Goal: Task Accomplishment & Management: Manage account settings

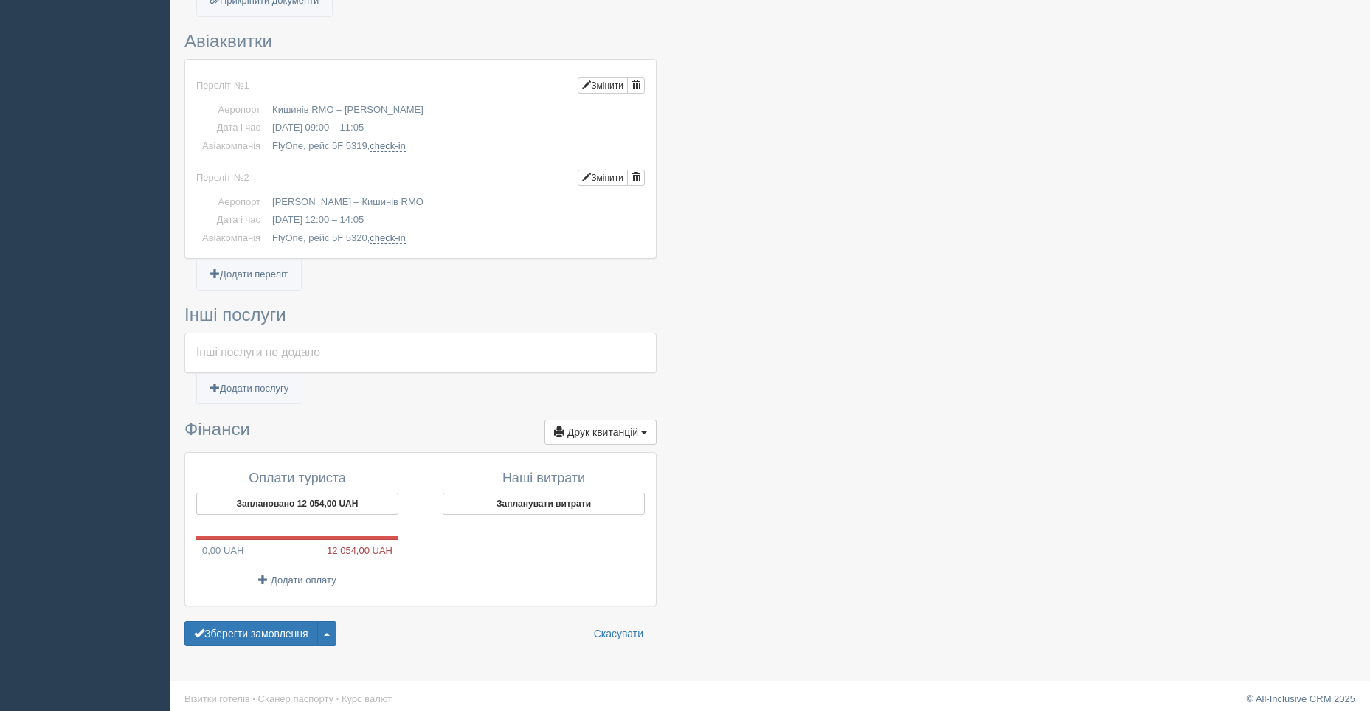
scroll to position [503, 0]
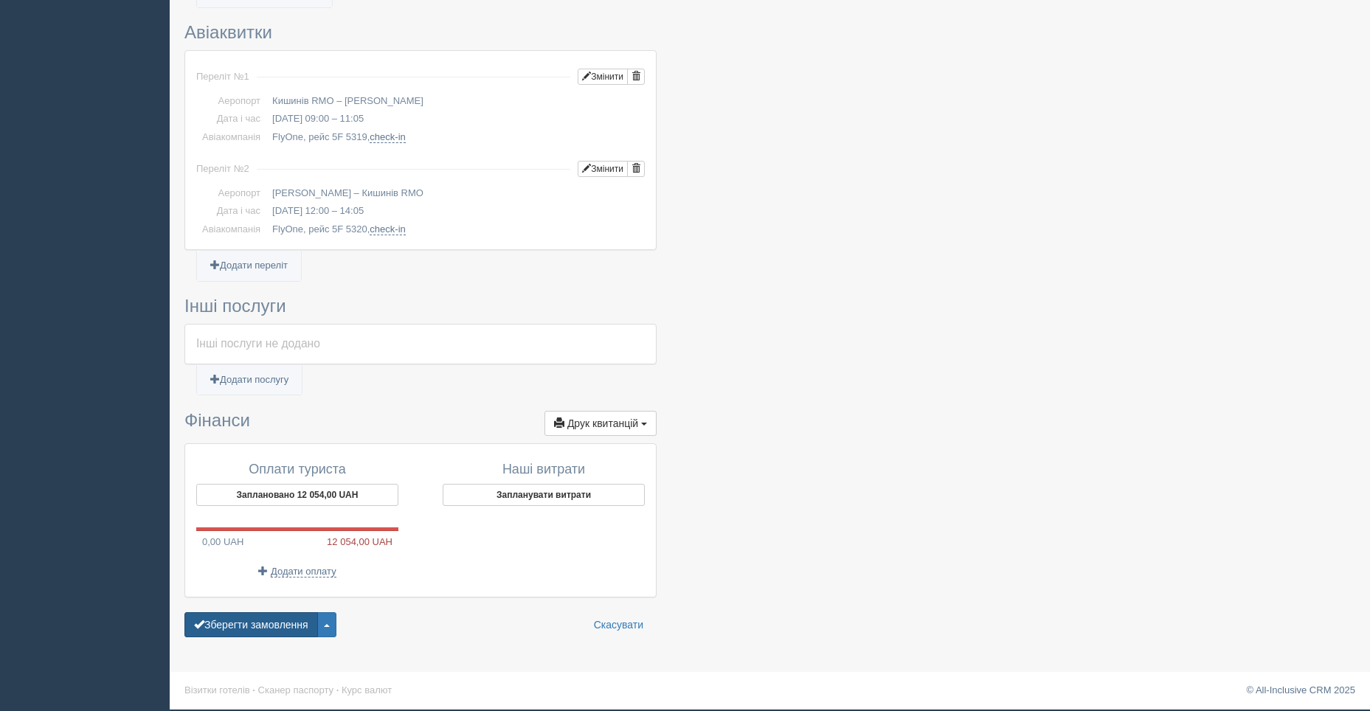
click at [224, 629] on button "Зберегти замовлення" at bounding box center [251, 624] width 134 height 25
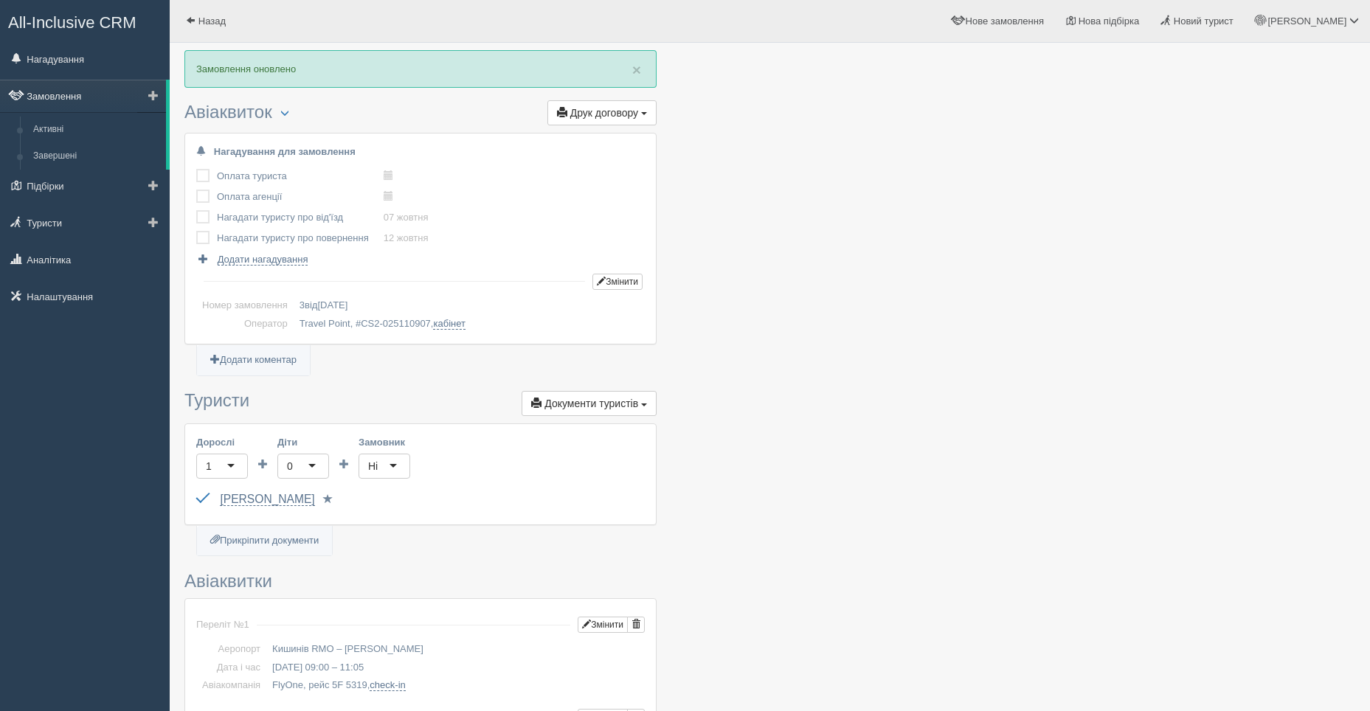
click at [64, 97] on link "Замовлення" at bounding box center [83, 96] width 166 height 32
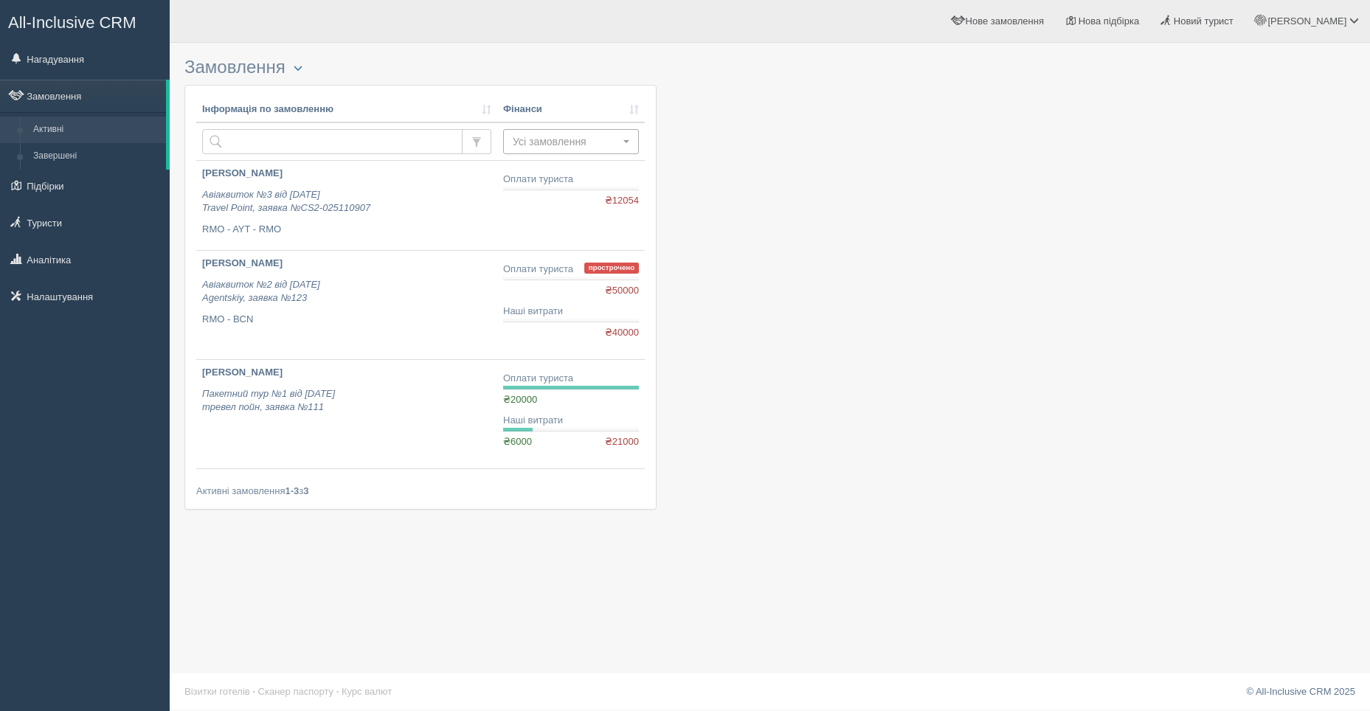
click at [624, 144] on button "Усі замовлення" at bounding box center [571, 141] width 136 height 25
click at [757, 281] on div at bounding box center [769, 287] width 1171 height 474
click at [397, 141] on input "text" at bounding box center [332, 141] width 260 height 25
type input "ива"
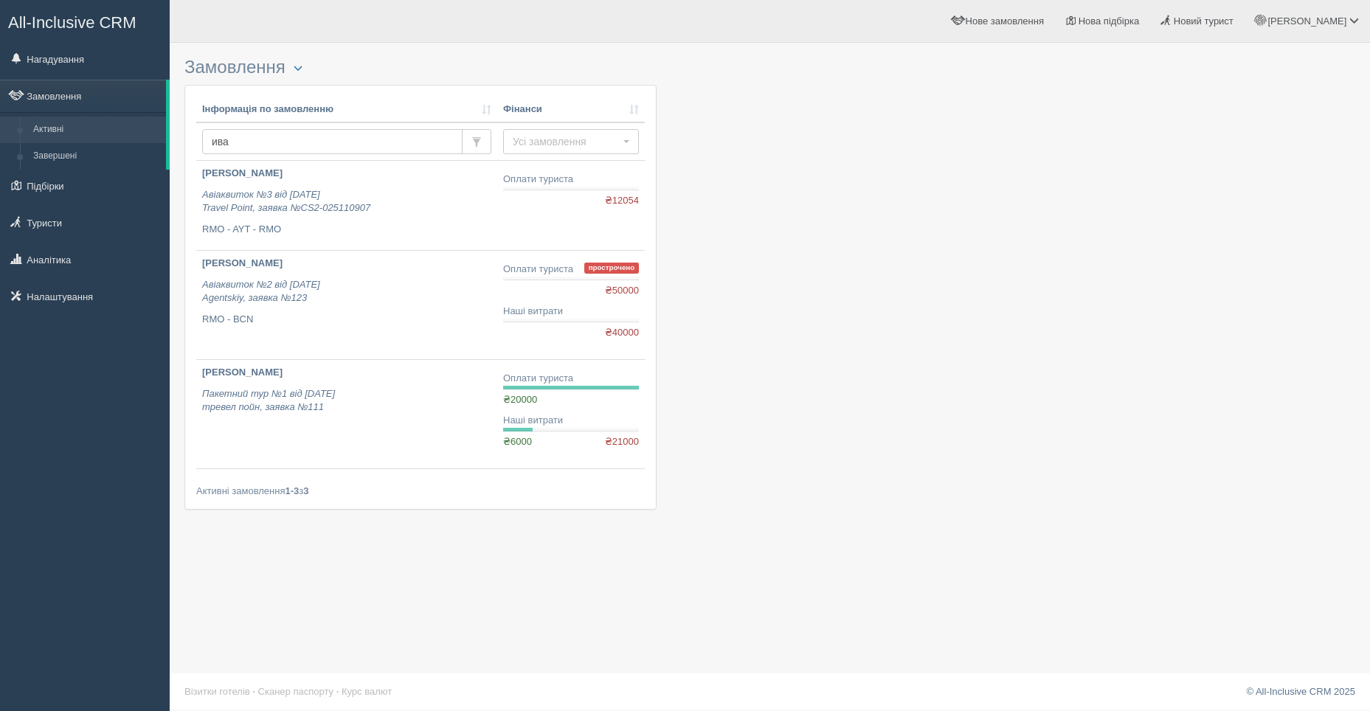
click at [796, 350] on div at bounding box center [769, 287] width 1171 height 474
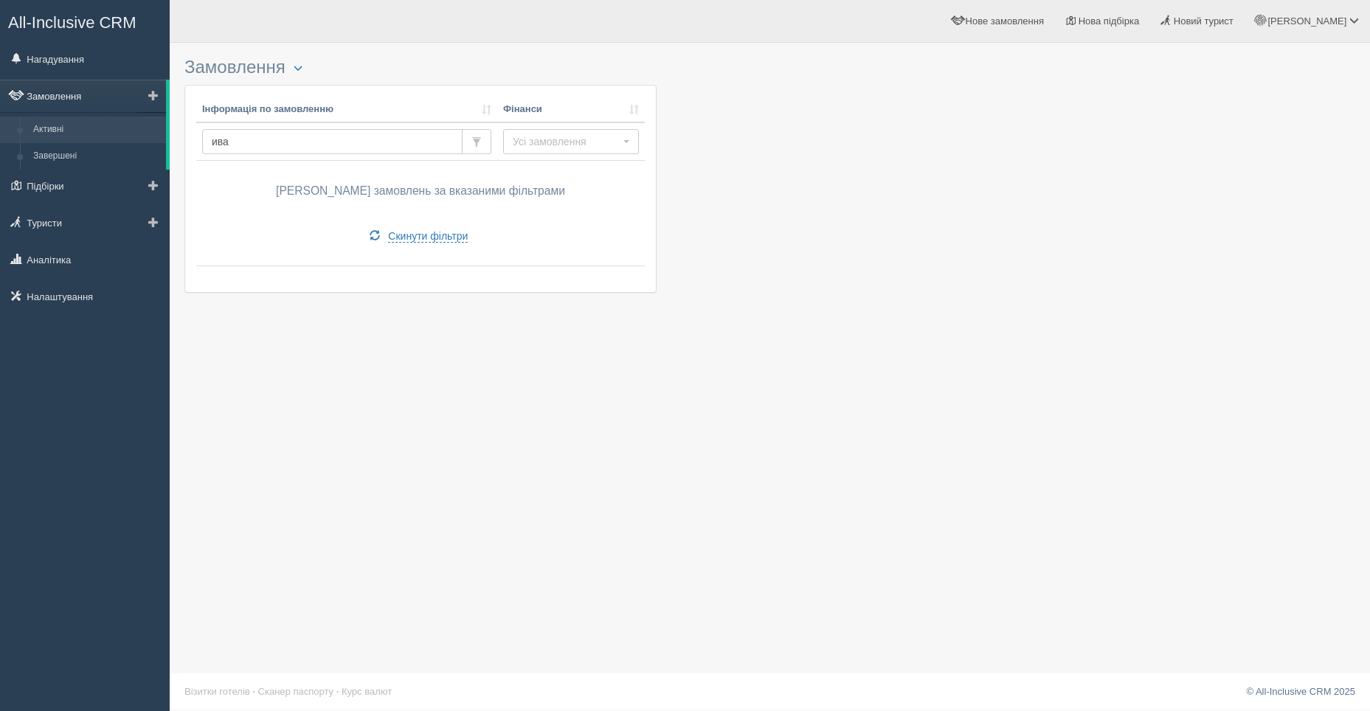
click at [61, 98] on link "Замовлення" at bounding box center [83, 96] width 166 height 32
